Goal: Task Accomplishment & Management: Manage account settings

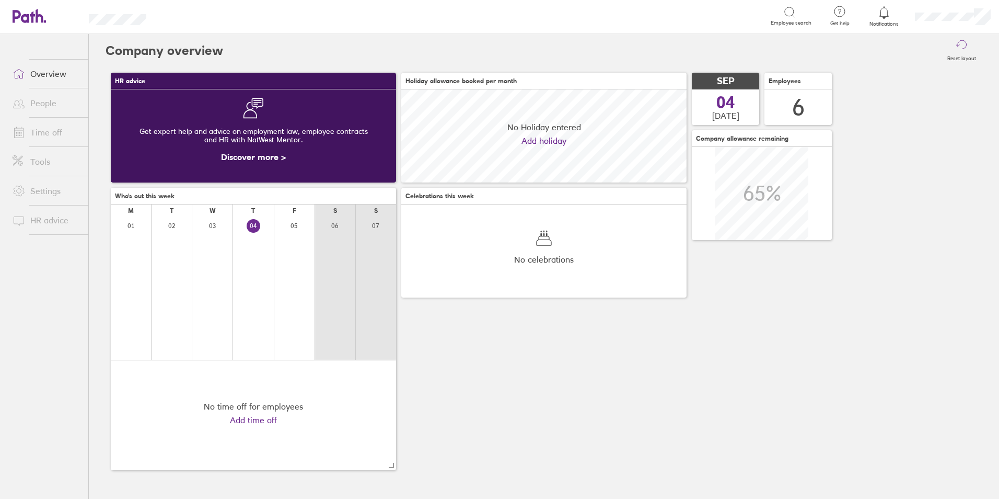
scroll to position [93, 285]
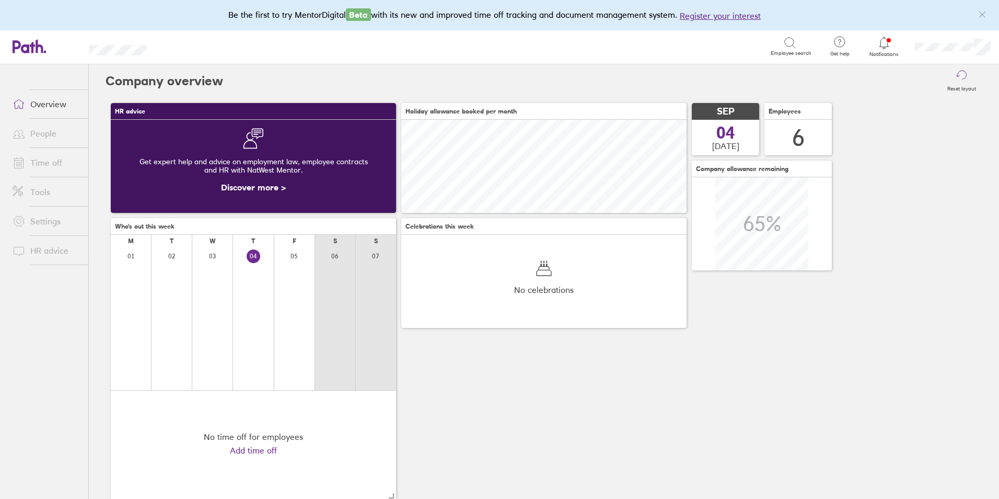
click at [53, 137] on link "People" at bounding box center [46, 133] width 84 height 21
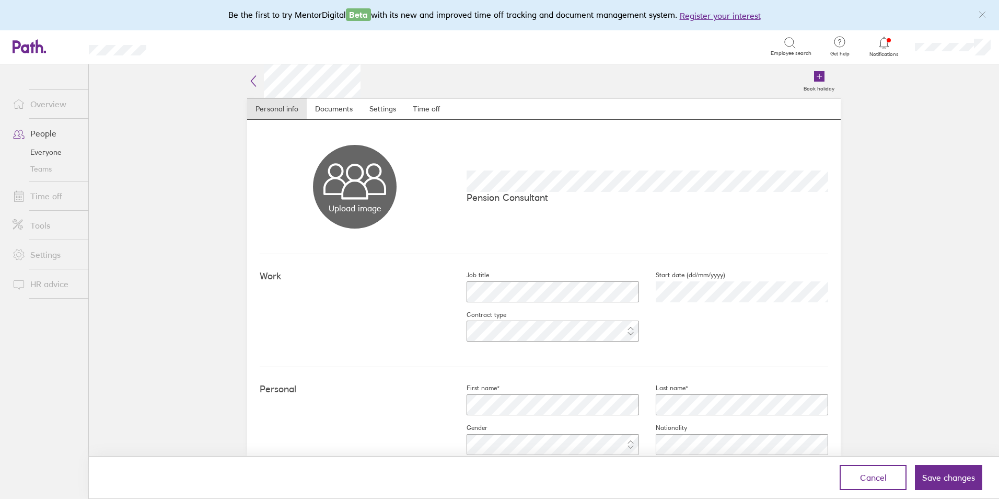
click at [762, 247] on div "Upload image Choose files Pension Consultant" at bounding box center [544, 187] width 569 height 134
click at [967, 474] on span "Save changes" at bounding box center [948, 476] width 53 height 9
